Goal: Find specific page/section: Find specific page/section

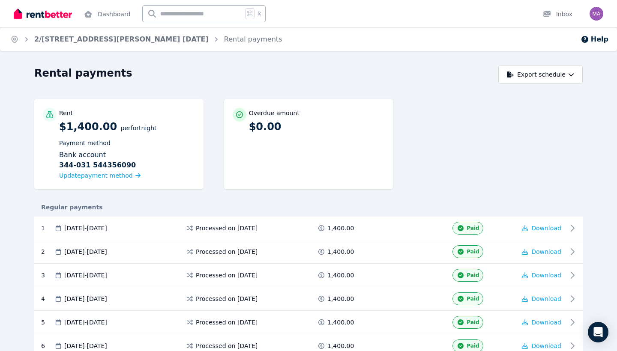
click at [13, 44] on ol "Home [STREET_ADDRESS][PERSON_NAME][DATE] Rental payments" at bounding box center [146, 39] width 292 height 24
click at [34, 43] on div "2/[STREET_ADDRESS][PERSON_NAME] [DATE]" at bounding box center [115, 39] width 186 height 10
click at [30, 42] on icon "Breadcrumb" at bounding box center [26, 39] width 9 height 9
click at [43, 37] on link "2/[STREET_ADDRESS][PERSON_NAME] [DATE]" at bounding box center [121, 39] width 174 height 8
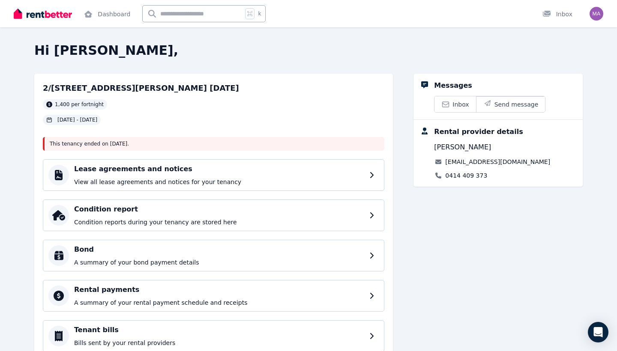
click at [48, 15] on img at bounding box center [43, 13] width 58 height 13
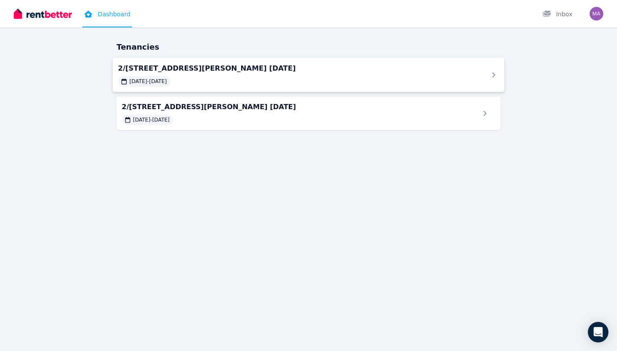
click at [204, 80] on div "[DATE] - [DATE]" at bounding box center [298, 81] width 360 height 10
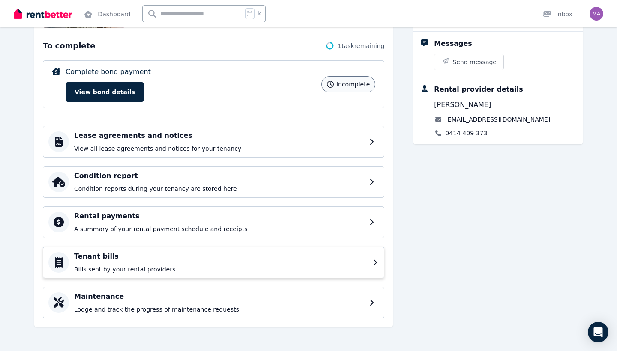
scroll to position [116, 0]
click at [173, 260] on h4 "Tenant bills" at bounding box center [220, 256] width 293 height 10
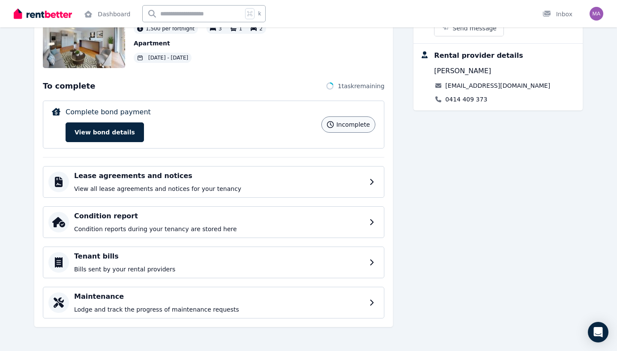
scroll to position [76, 0]
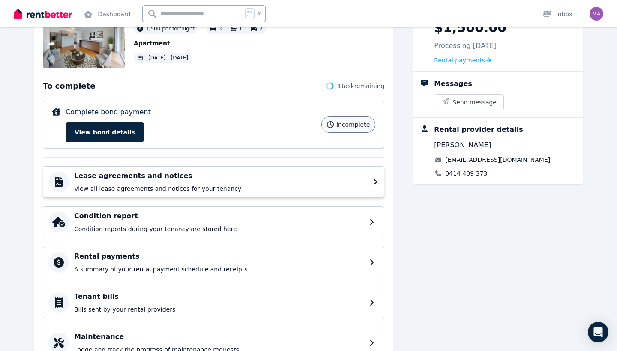
click at [137, 179] on h4 "Lease agreements and notices" at bounding box center [220, 176] width 293 height 10
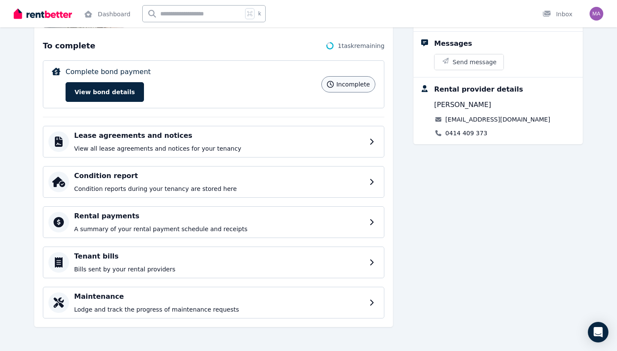
scroll to position [116, 0]
click at [145, 301] on h4 "Maintenance" at bounding box center [220, 297] width 293 height 10
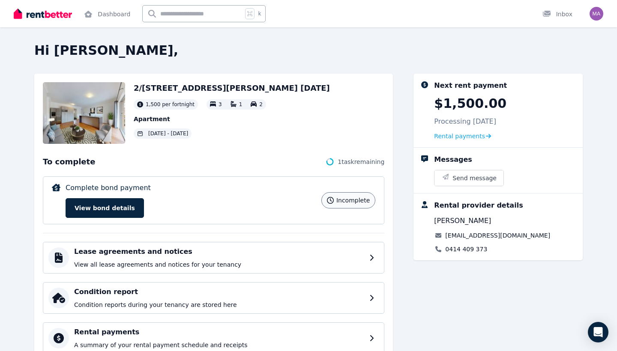
click at [157, 116] on p "Apartment" at bounding box center [232, 119] width 196 height 9
click at [461, 136] on span "Rental payments" at bounding box center [459, 136] width 51 height 9
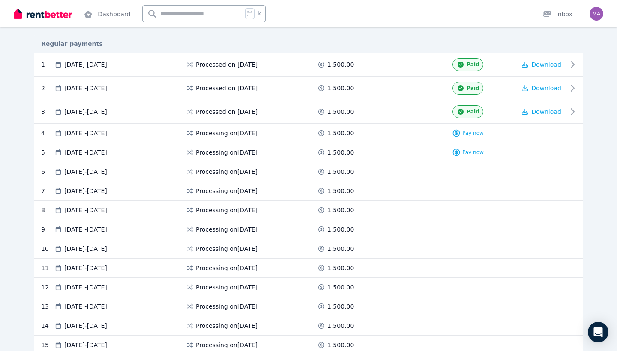
scroll to position [166, 0]
